Goal: Check status

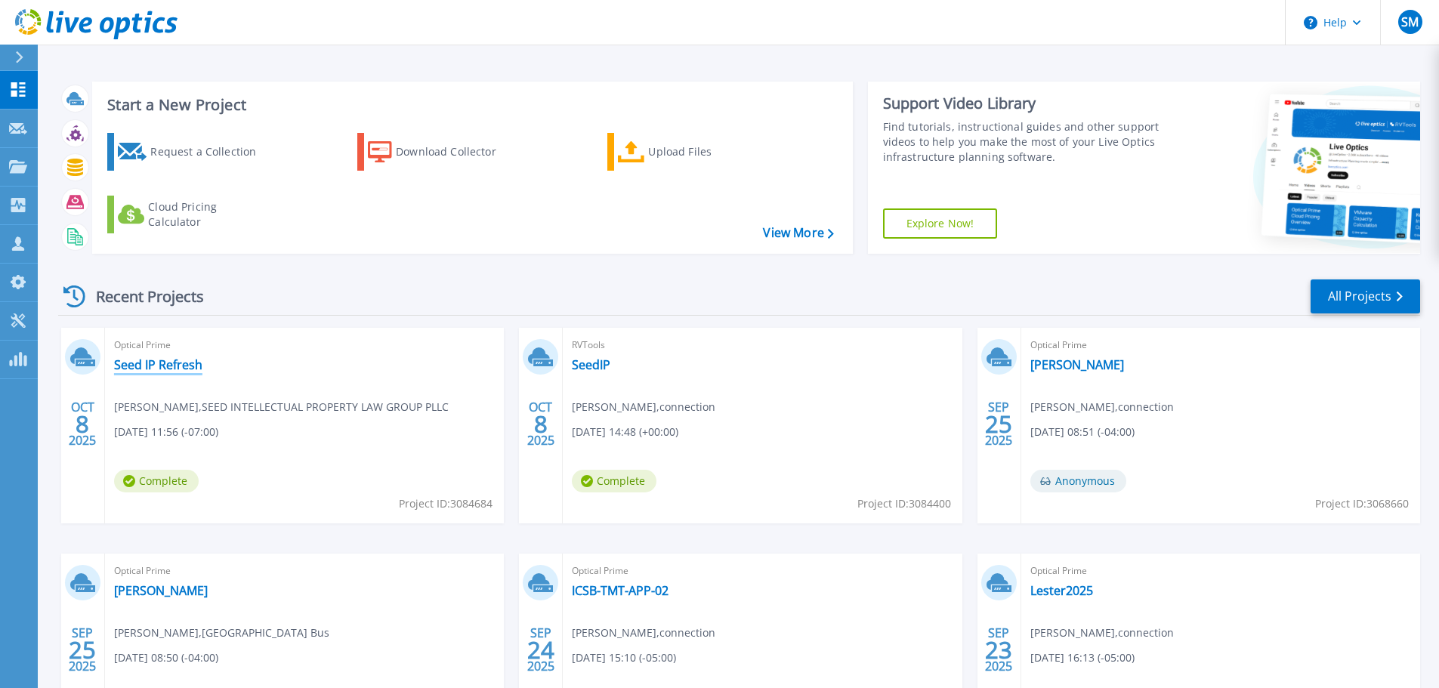
click at [171, 363] on link "Seed IP Refresh" at bounding box center [158, 364] width 88 height 15
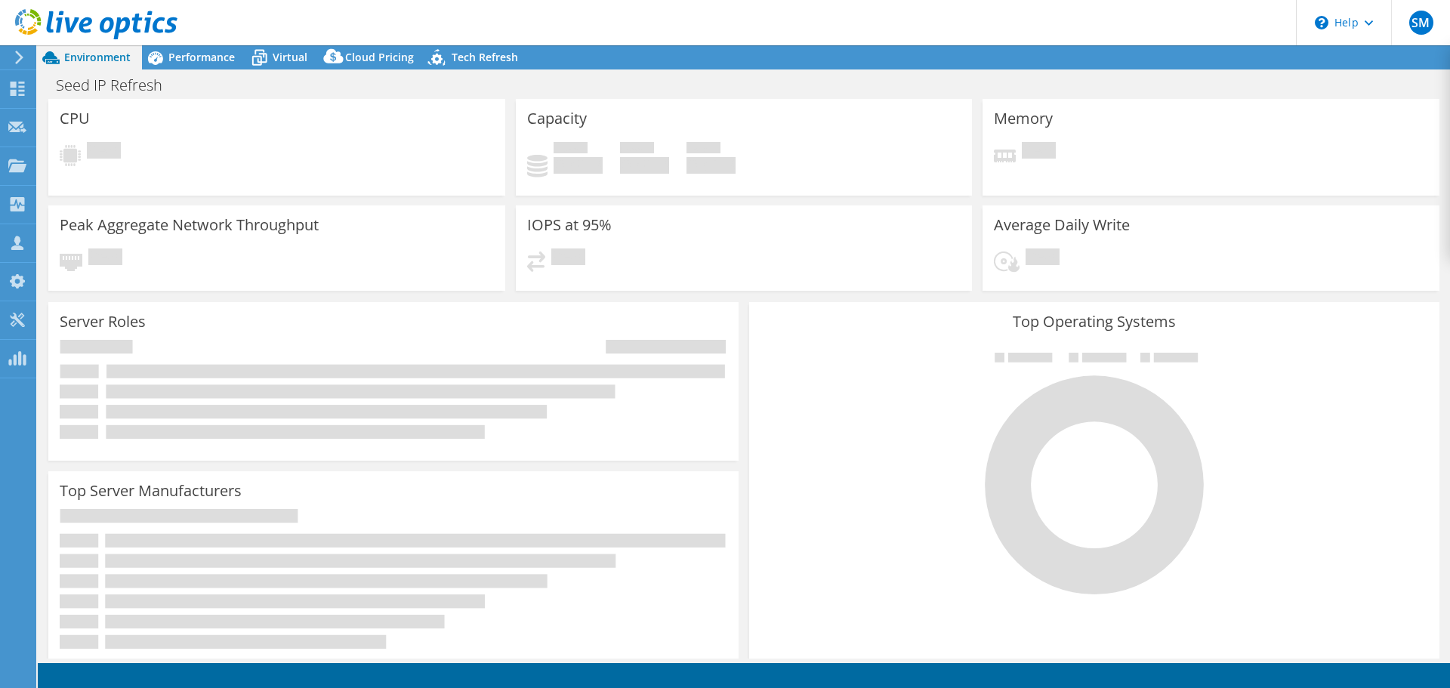
select select "USD"
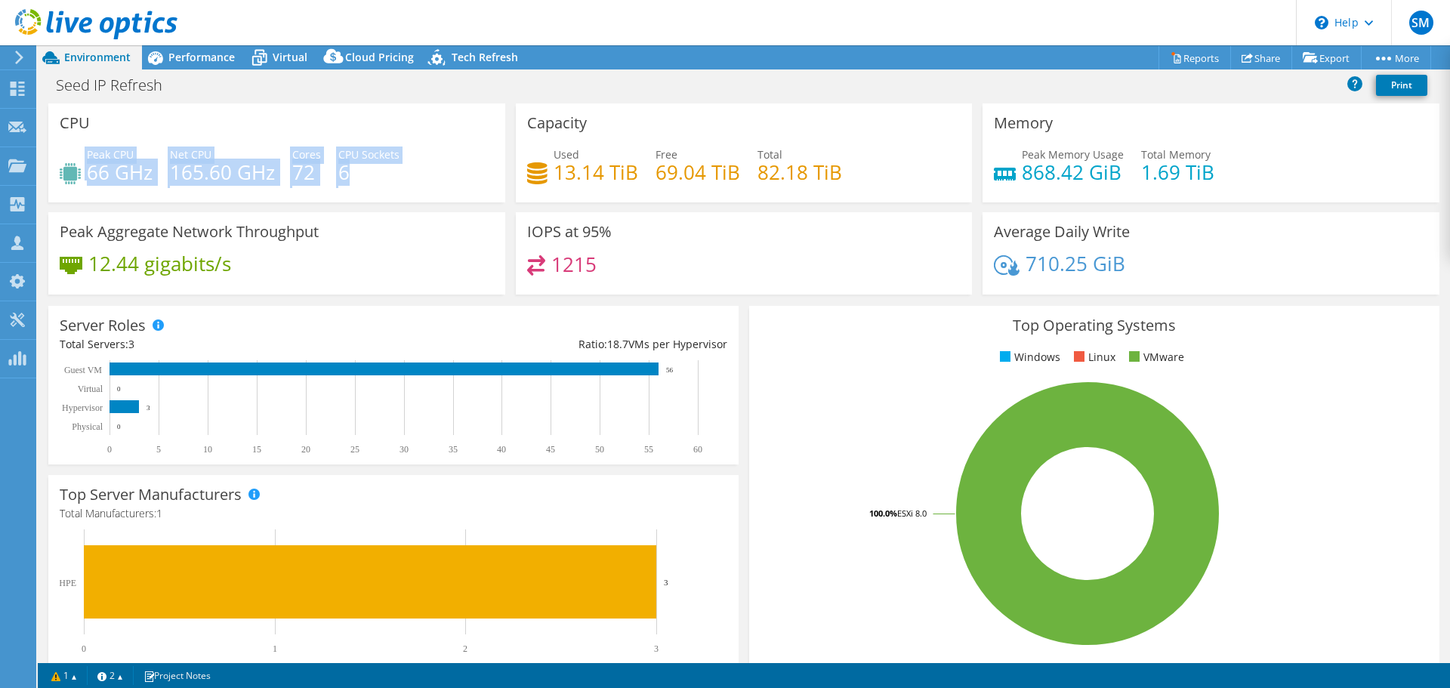
drag, startPoint x: 412, startPoint y: 181, endPoint x: 694, endPoint y: 236, distance: 286.2
click at [75, 156] on div "Peak CPU 66 GHz Net CPU 165.60 GHz Cores 72 CPU Sockets 6" at bounding box center [277, 171] width 434 height 49
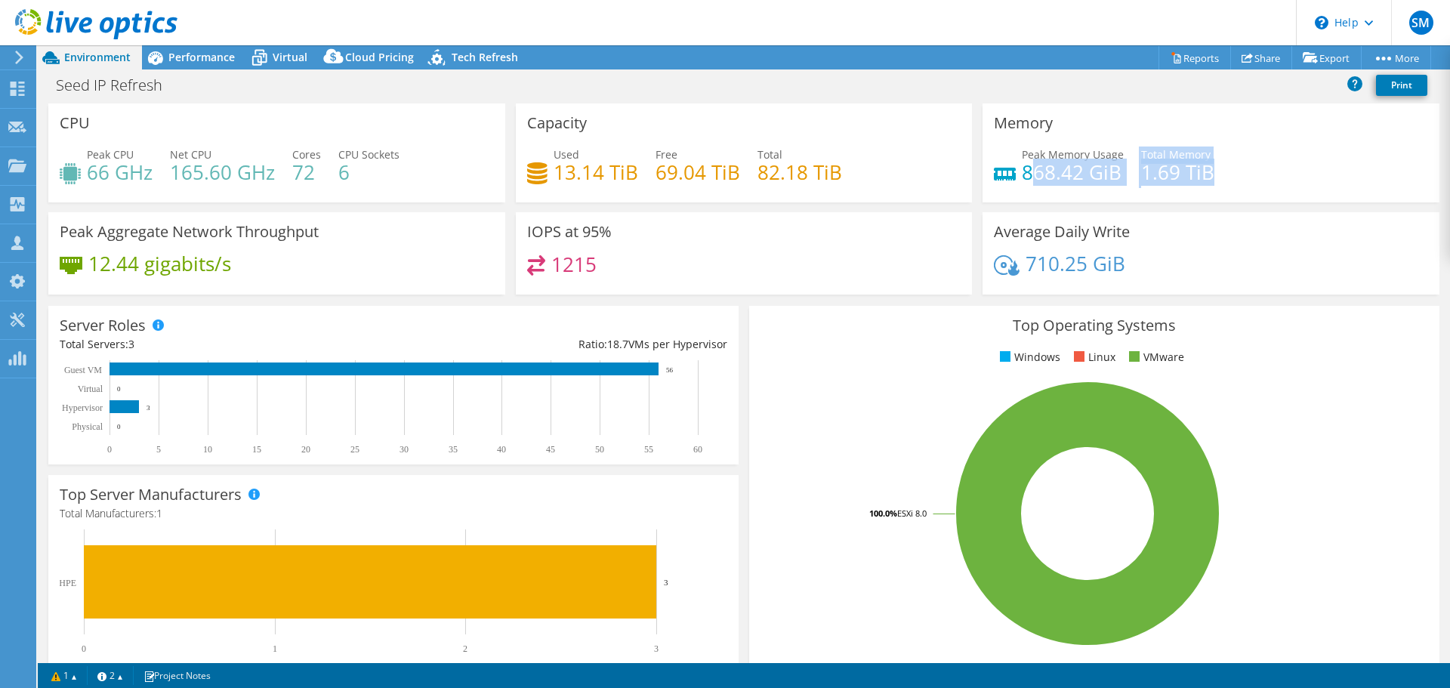
drag, startPoint x: 1231, startPoint y: 166, endPoint x: 1021, endPoint y: 183, distance: 209.9
click at [1021, 183] on div "Peak Memory Usage 868.42 GiB Total Memory 1.69 TiB" at bounding box center [1211, 171] width 434 height 49
click at [226, 56] on span "Performance" at bounding box center [201, 57] width 66 height 14
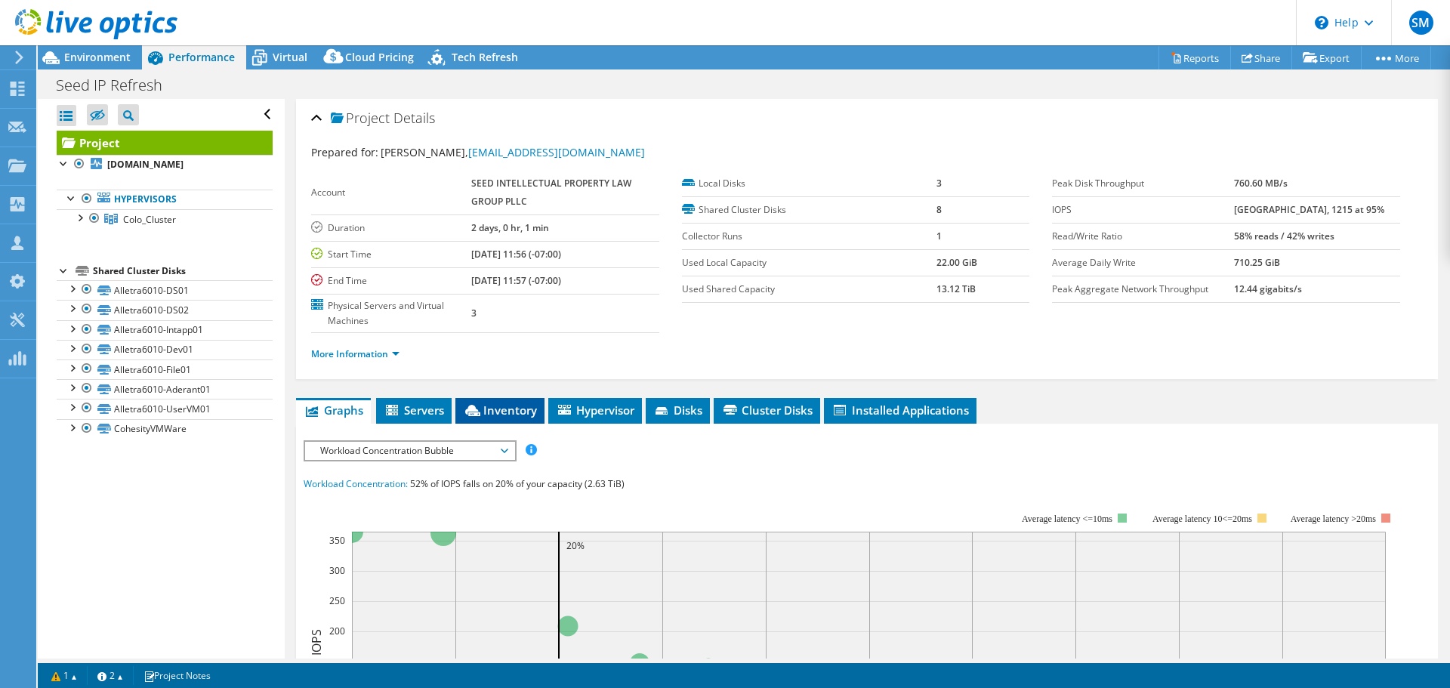
click at [460, 405] on li "Inventory" at bounding box center [500, 411] width 89 height 26
